Goal: Task Accomplishment & Management: Complete application form

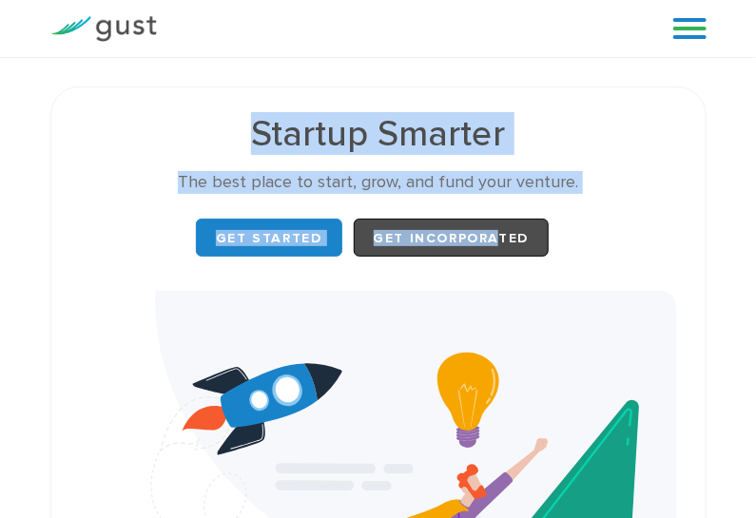
drag, startPoint x: 151, startPoint y: 122, endPoint x: 497, endPoint y: 230, distance: 361.9
click at [497, 230] on div "Startup Smarter The best place to start, grow, and fund your venture. Get Start…" at bounding box center [378, 189] width 597 height 146
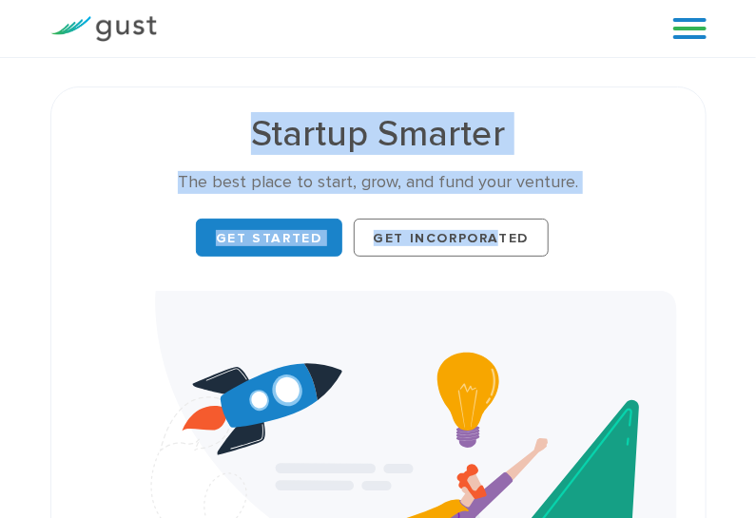
click at [63, 29] on img at bounding box center [103, 29] width 107 height 26
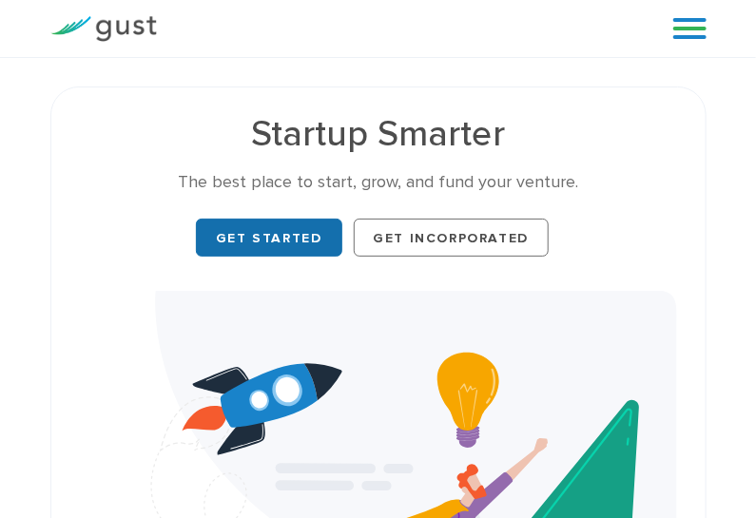
click at [249, 233] on link "Get Started" at bounding box center [269, 238] width 146 height 38
